Goal: Find specific page/section: Find specific page/section

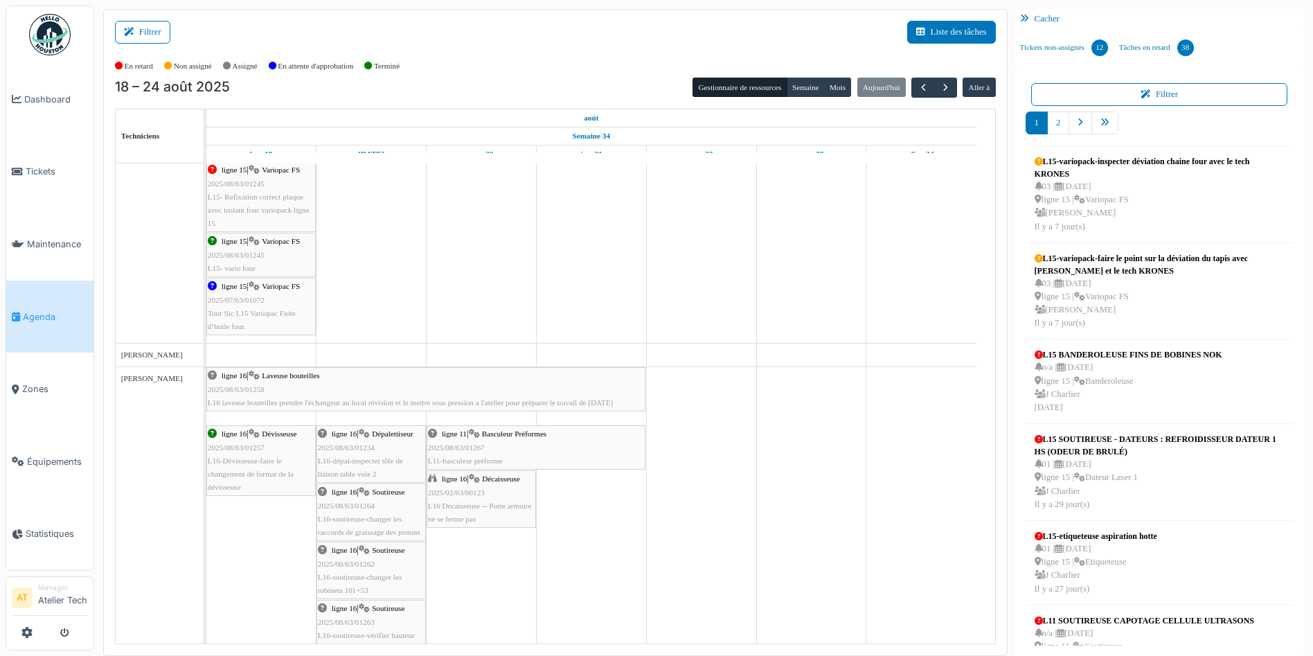
scroll to position [251, 0]
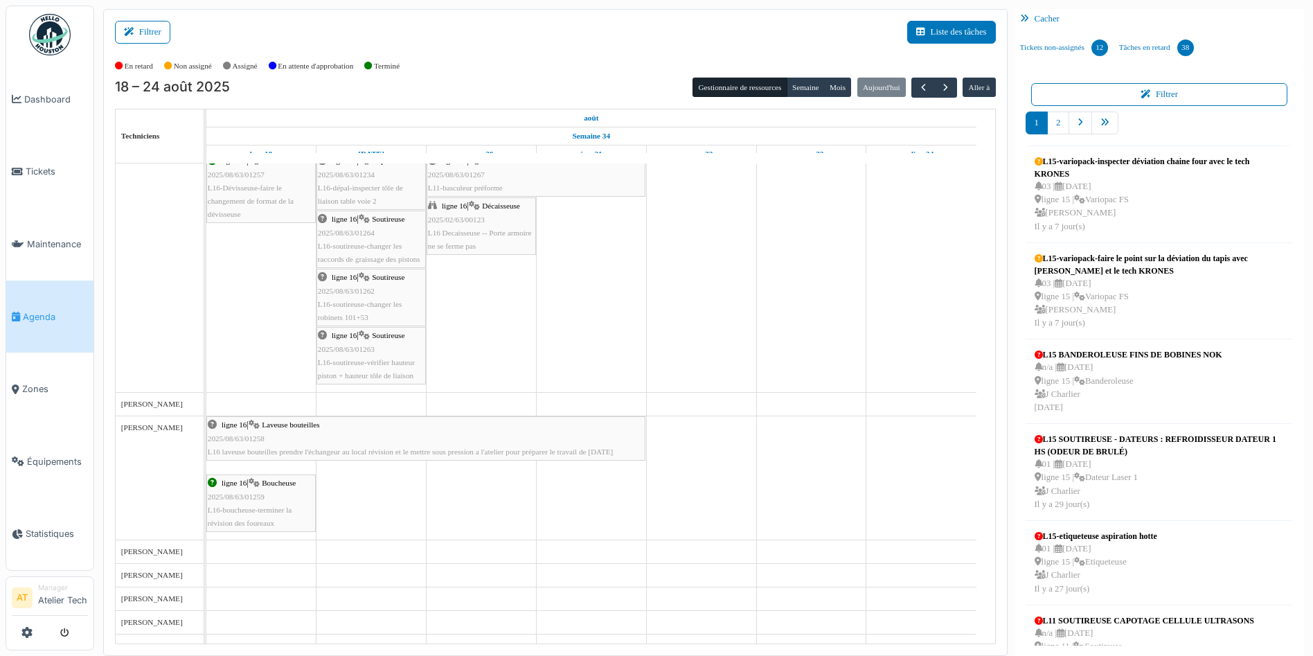
click at [59, 47] on img at bounding box center [50, 35] width 42 height 42
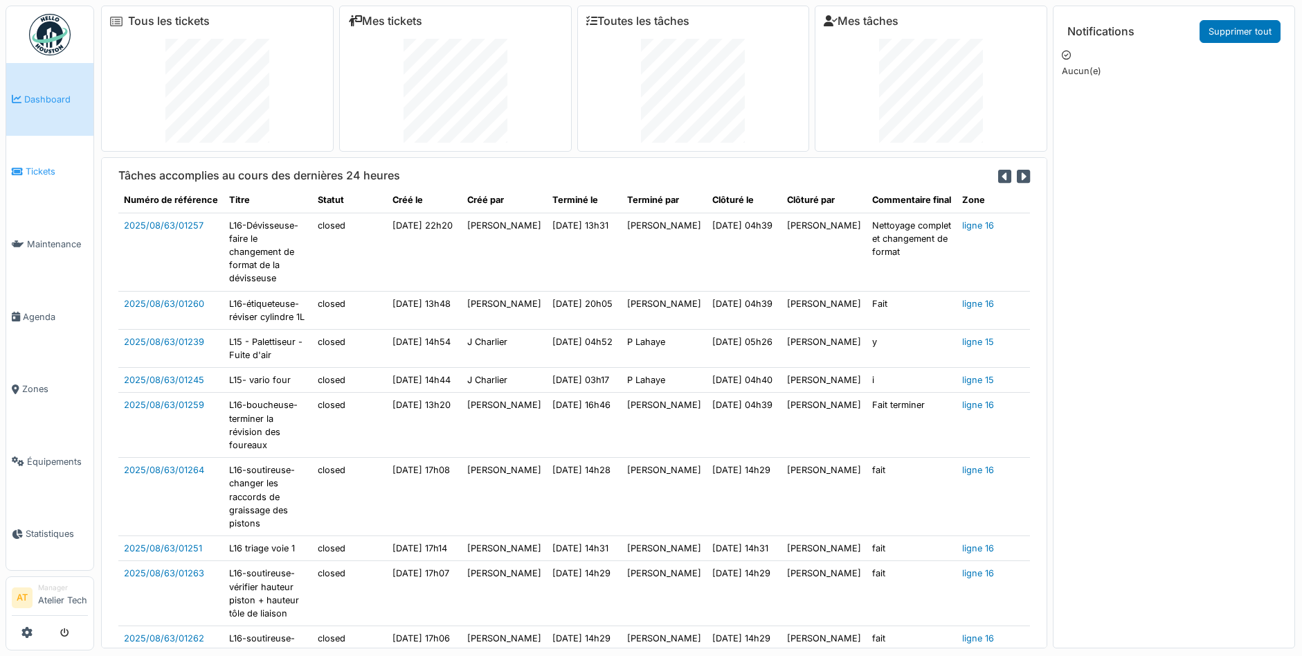
click at [47, 179] on link "Tickets" at bounding box center [49, 172] width 87 height 73
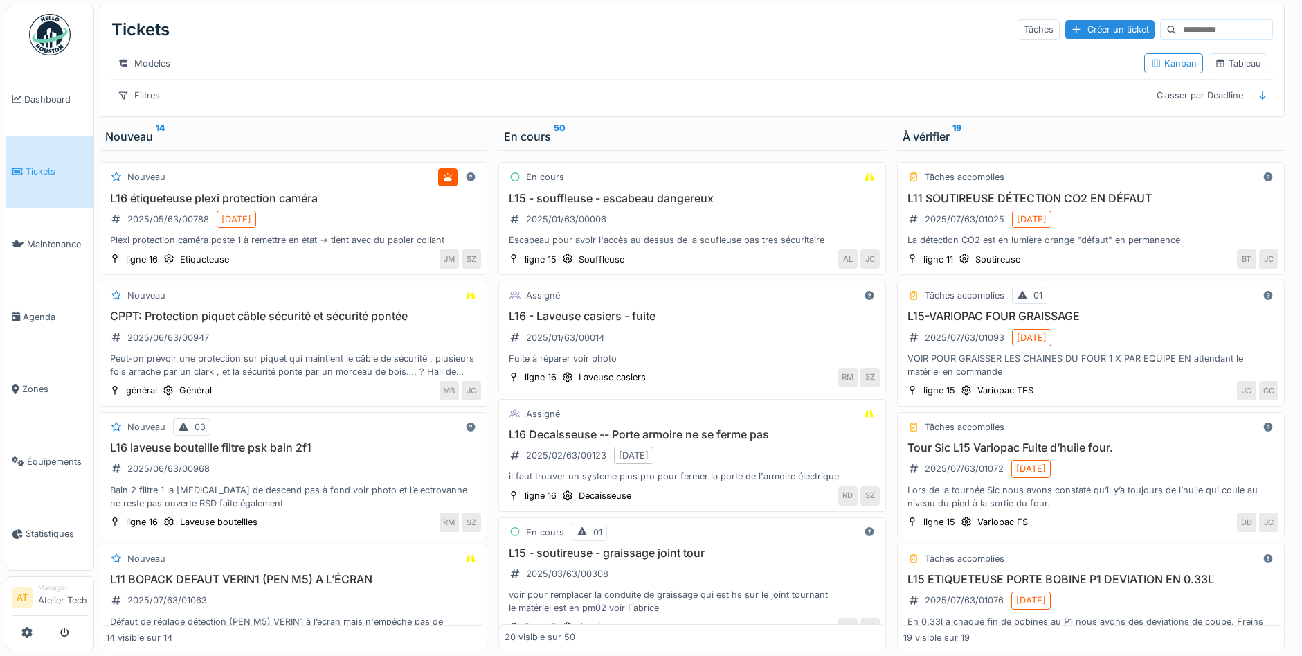
click at [57, 49] on img at bounding box center [50, 35] width 42 height 42
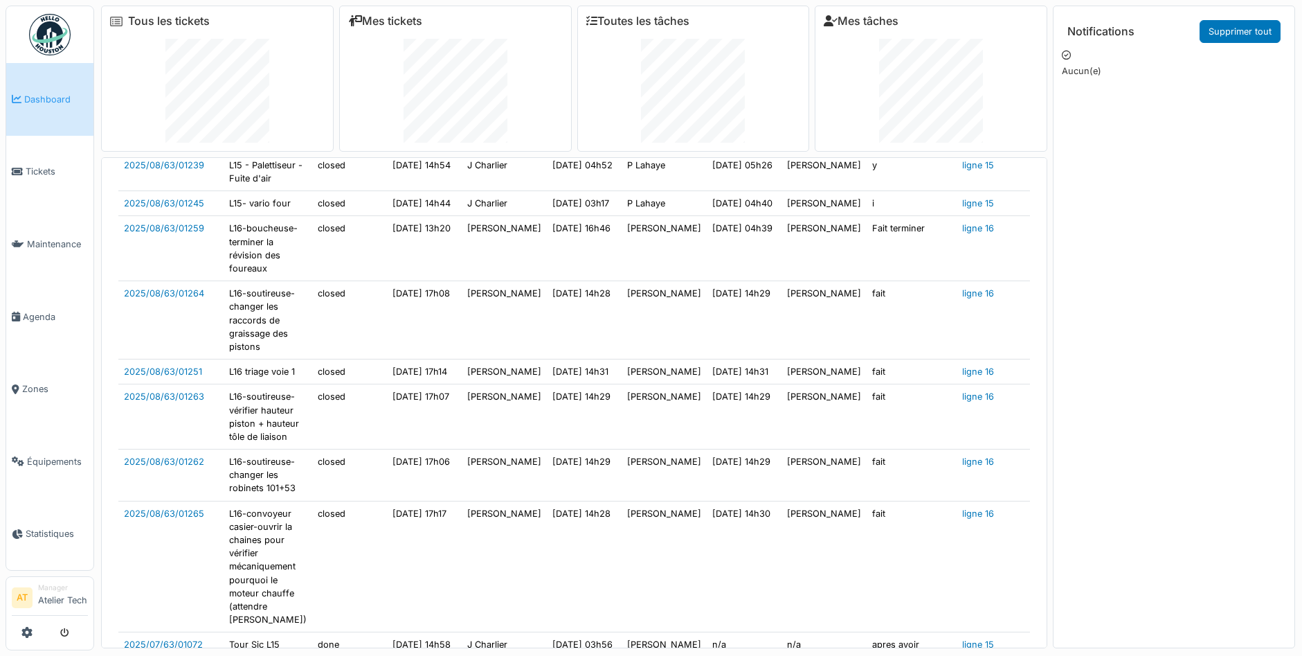
scroll to position [177, 0]
click at [710, 449] on td "[DATE] 14h29" at bounding box center [744, 416] width 75 height 65
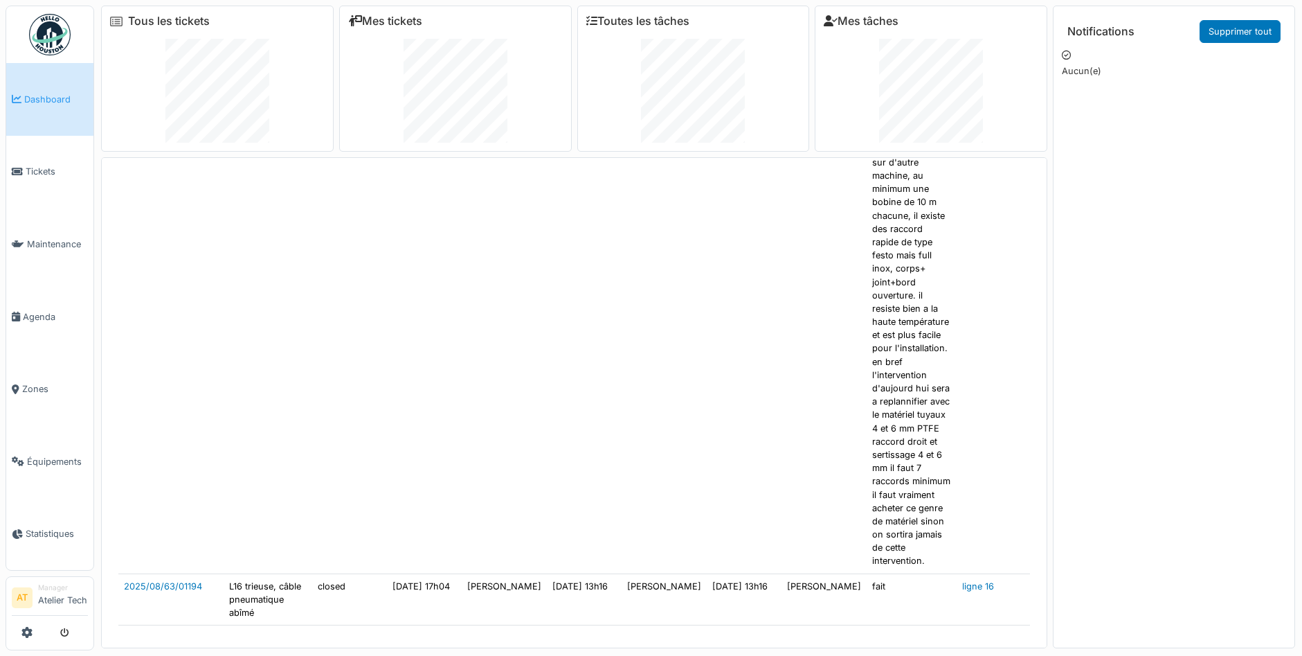
scroll to position [1062, 0]
